Goal: Information Seeking & Learning: Learn about a topic

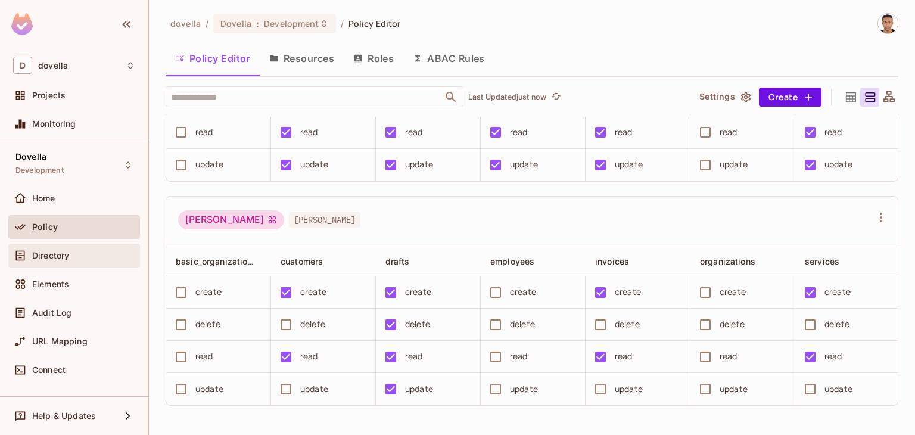
click at [67, 251] on span "Directory" at bounding box center [50, 256] width 37 height 10
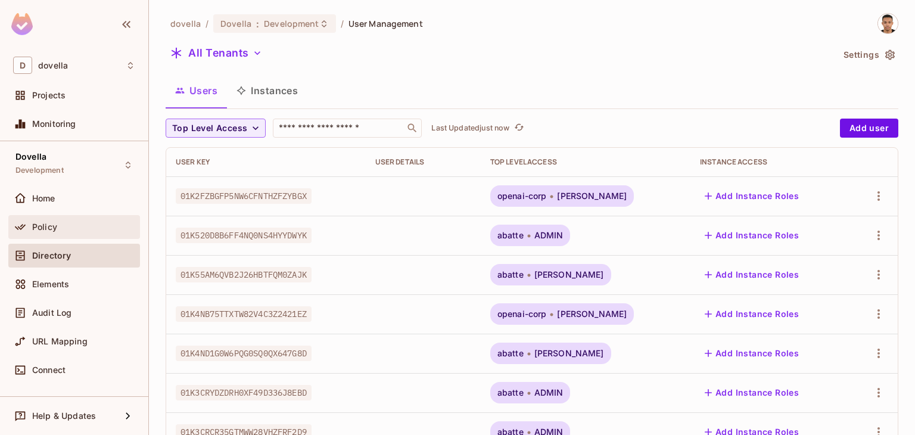
click at [83, 234] on div "Policy" at bounding box center [74, 227] width 132 height 24
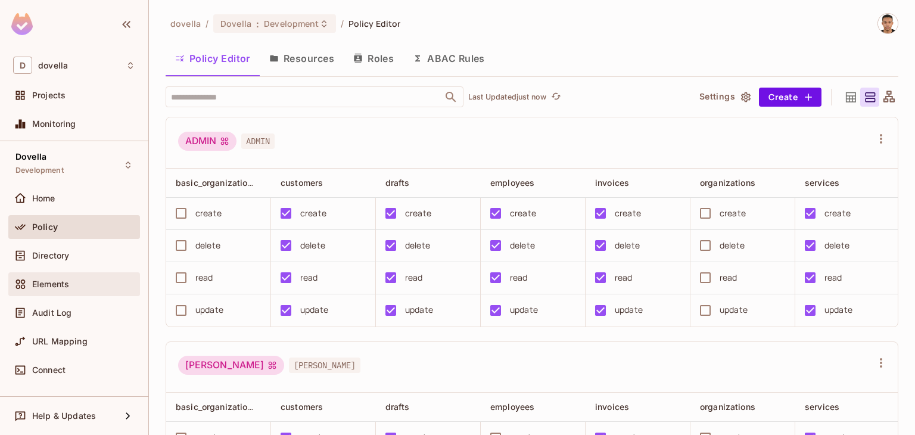
click at [73, 275] on div "Elements" at bounding box center [74, 284] width 132 height 24
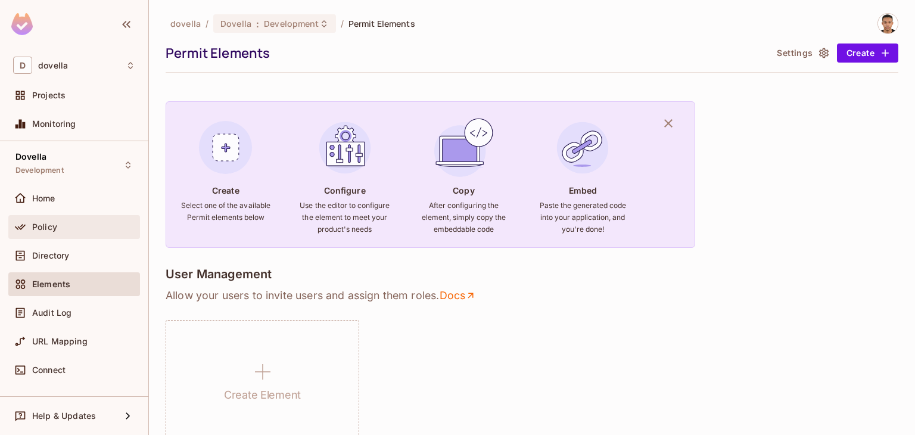
click at [35, 233] on div "Policy" at bounding box center [74, 227] width 122 height 14
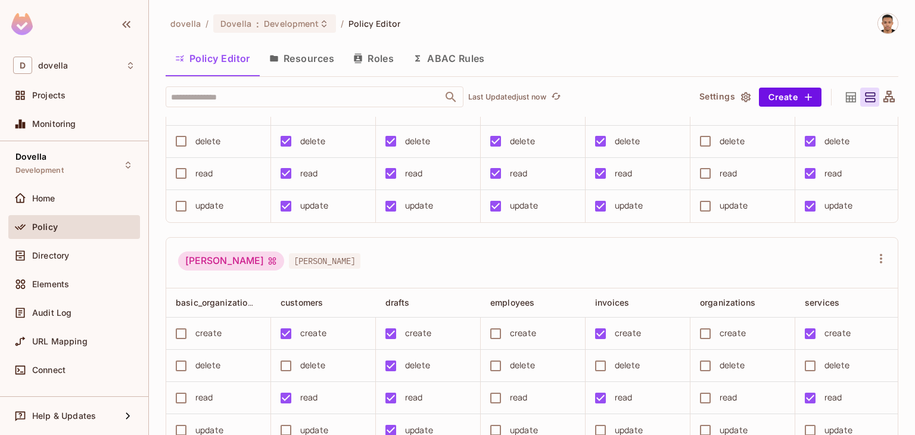
scroll to position [163, 0]
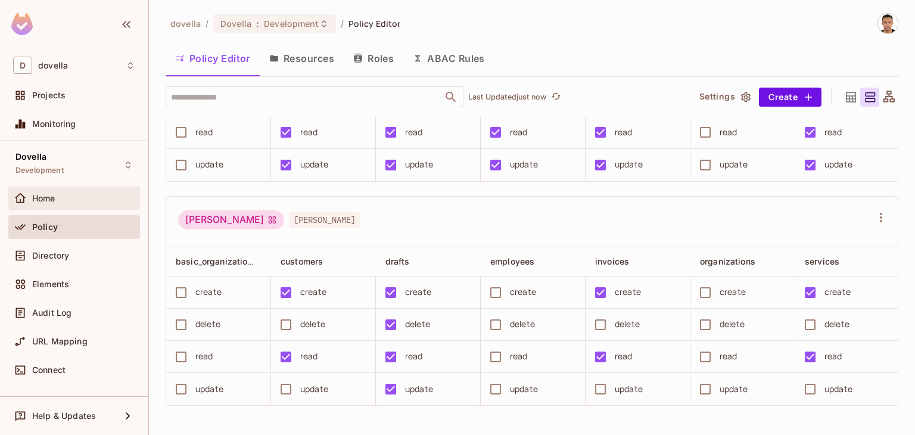
click at [110, 198] on div "Home" at bounding box center [83, 199] width 103 height 10
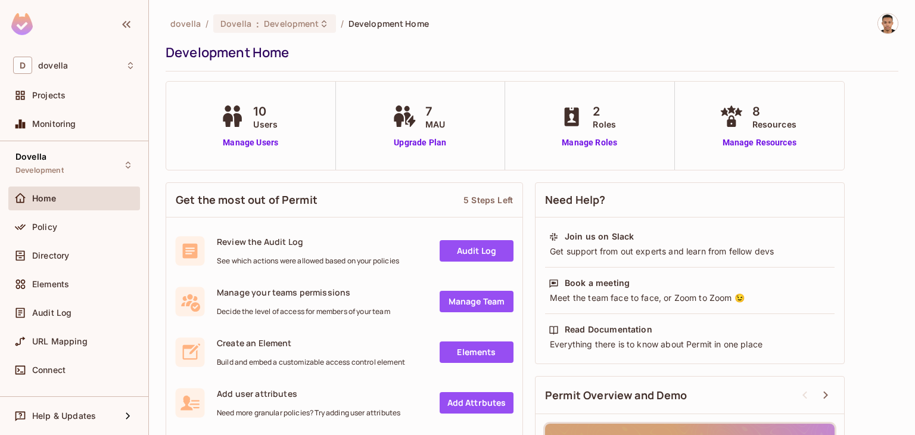
click at [339, 51] on div "Development Home" at bounding box center [529, 53] width 727 height 18
click at [498, 83] on div "7 MAU Upgrade Plan" at bounding box center [421, 126] width 170 height 88
click at [880, 27] on img at bounding box center [888, 24] width 20 height 20
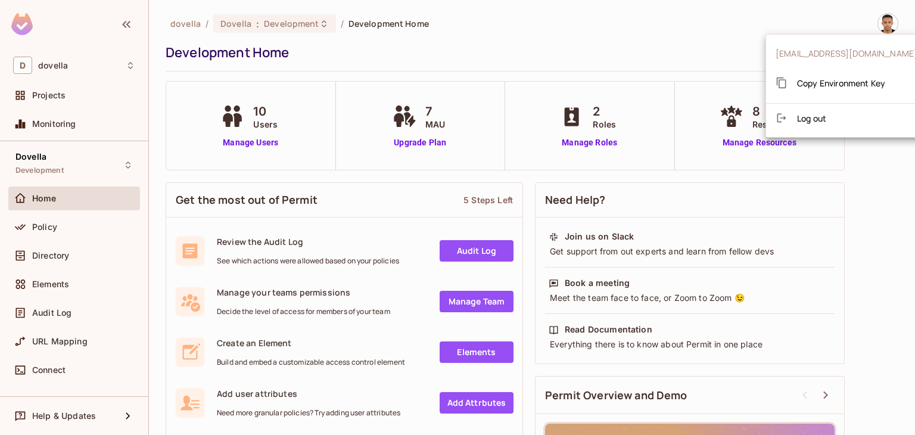
click at [664, 46] on div at bounding box center [457, 217] width 915 height 435
